Goal: Task Accomplishment & Management: Manage account settings

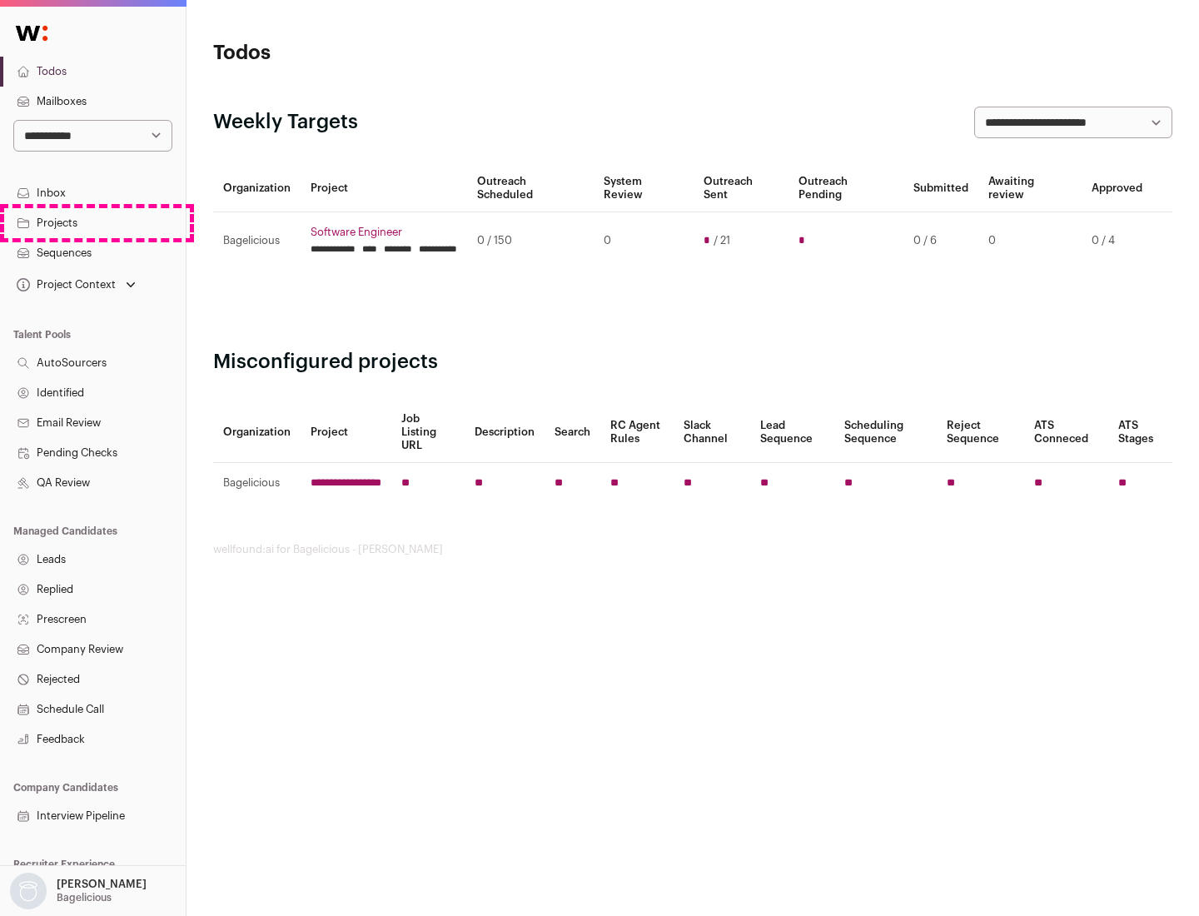
click at [92, 222] on link "Projects" at bounding box center [93, 223] width 186 height 30
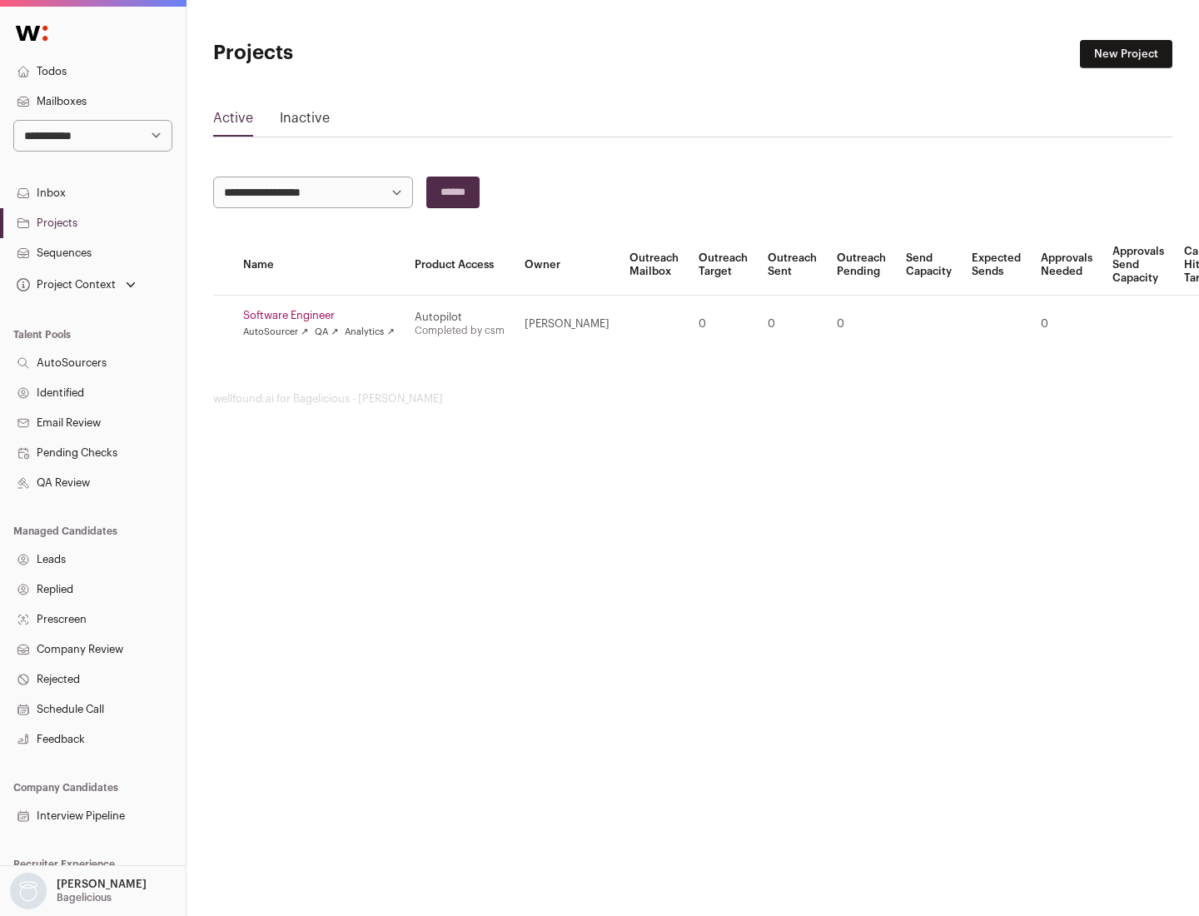
click at [324, 316] on link "Software Engineer" at bounding box center [319, 315] width 152 height 13
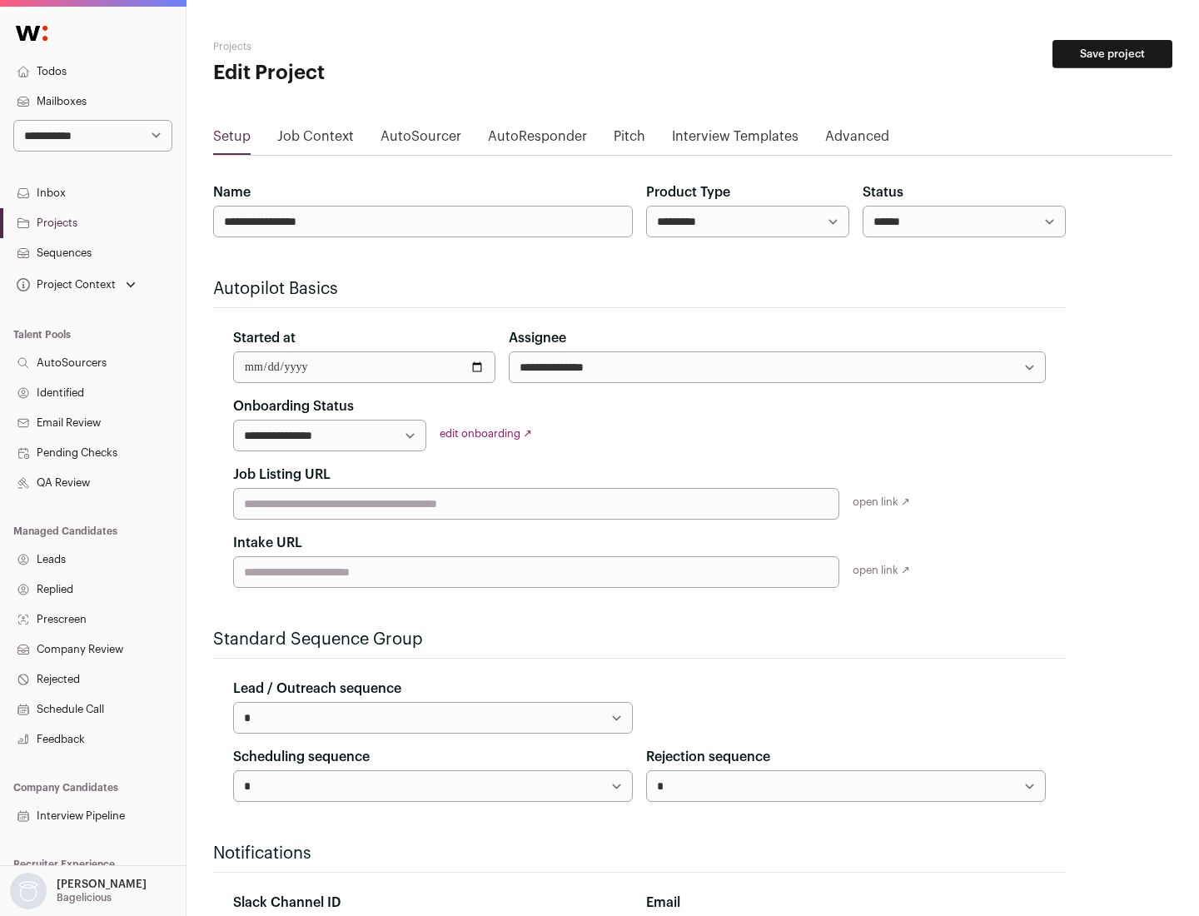
click at [1113, 54] on button "Save project" at bounding box center [1113, 54] width 120 height 28
